Goal: Navigation & Orientation: Find specific page/section

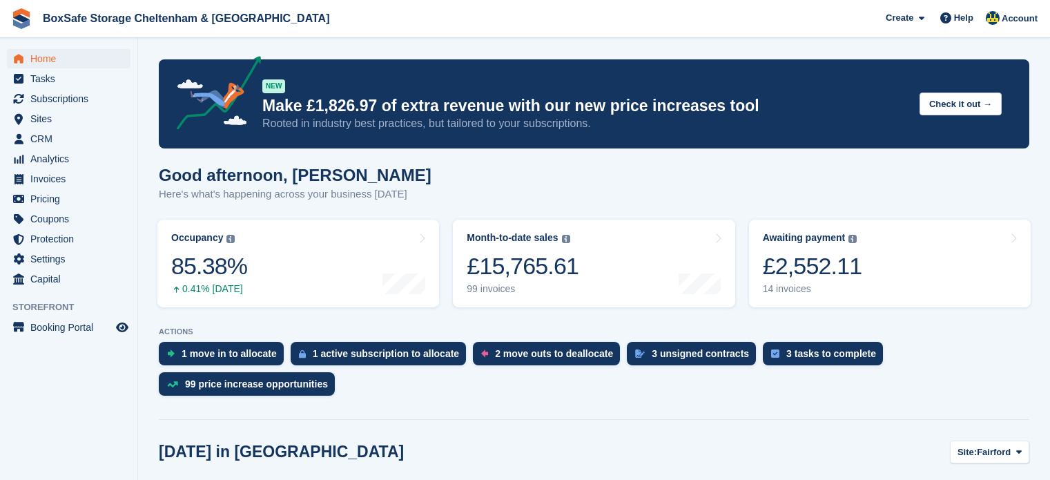
click at [75, 97] on span "Subscriptions" at bounding box center [71, 98] width 83 height 19
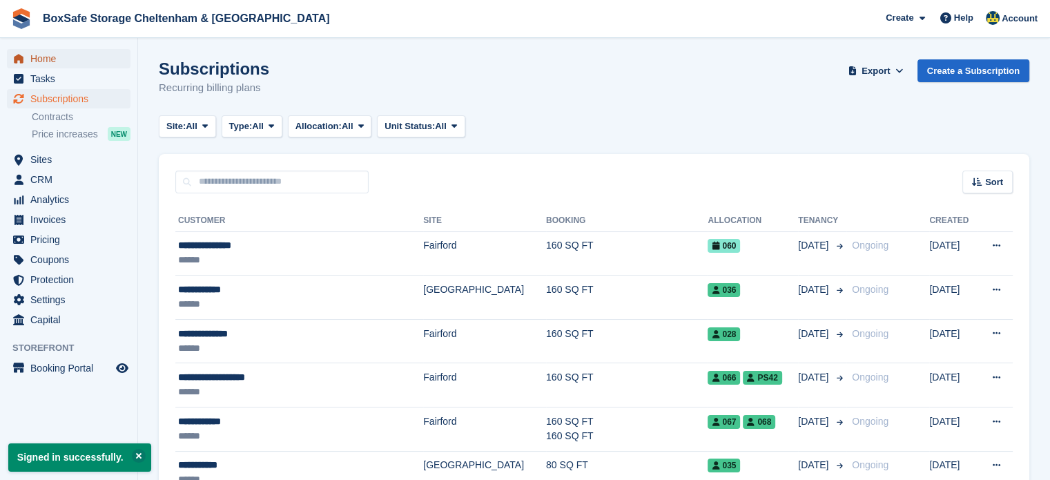
click at [61, 51] on span "Home" at bounding box center [71, 58] width 83 height 19
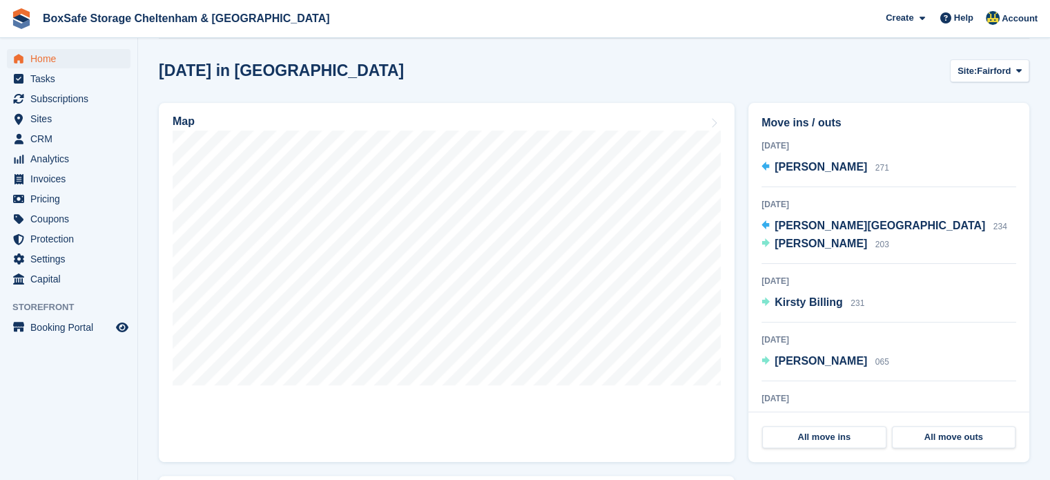
scroll to position [374, 0]
